Goal: Navigation & Orientation: Find specific page/section

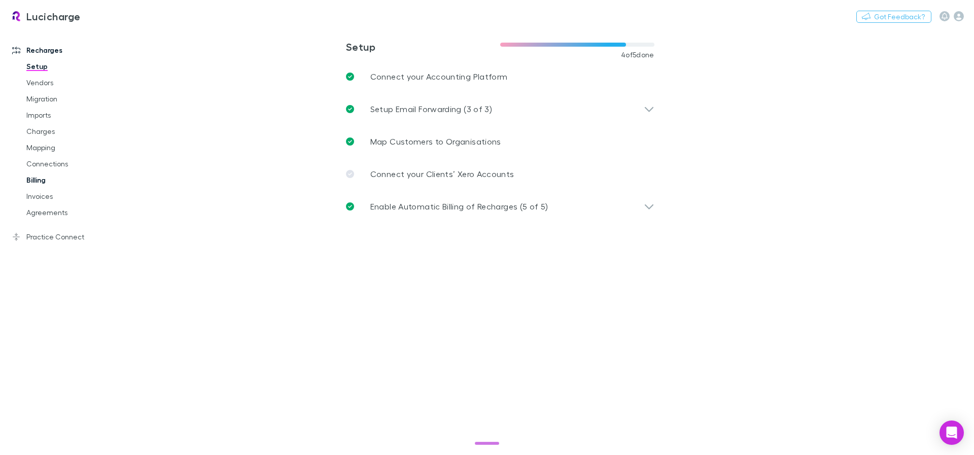
click at [64, 187] on link "Billing" at bounding box center [76, 180] width 121 height 16
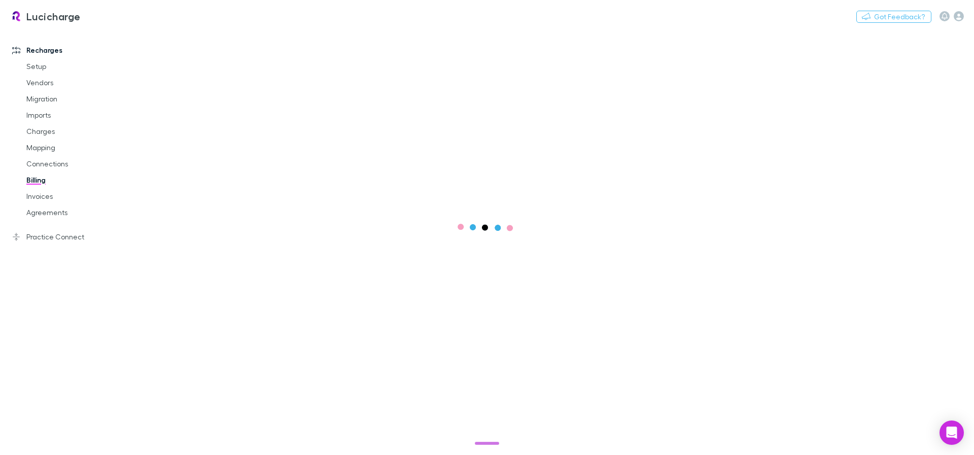
click at [41, 177] on link "Billing" at bounding box center [76, 180] width 121 height 16
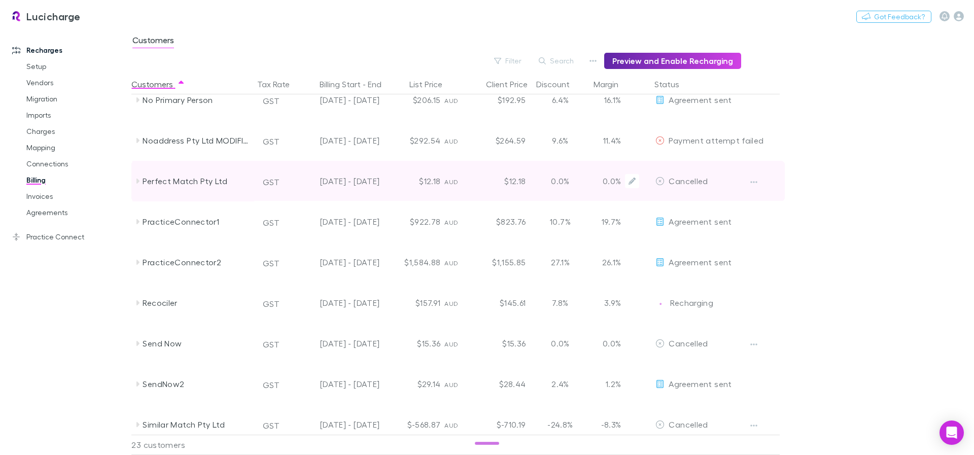
scroll to position [304, 0]
